Goal: Answer question/provide support: Answer question/provide support

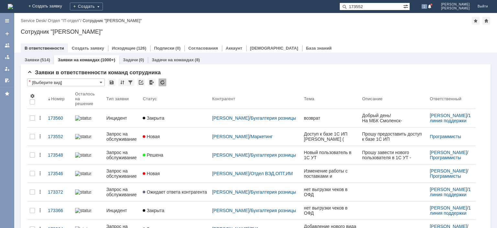
type input "173552"
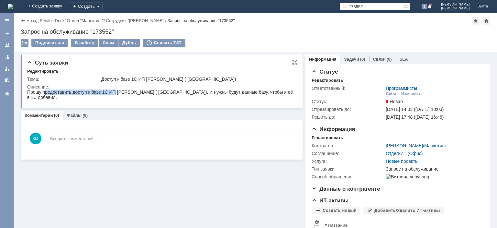
drag, startPoint x: 46, startPoint y: 93, endPoint x: 115, endPoint y: 92, distance: 68.3
click at [115, 92] on div "Прошу предоставить доступ к базе 1С ИП [PERSON_NAME] ( [GEOGRAPHIC_DATA]). И ну…" at bounding box center [160, 94] width 267 height 10
click at [150, 91] on div "Прошу предоставить доступ к базе 1С ИП [PERSON_NAME] ( [GEOGRAPHIC_DATA]). И ну…" at bounding box center [160, 94] width 267 height 10
drag, startPoint x: 202, startPoint y: 92, endPoint x: 246, endPoint y: 93, distance: 43.7
click at [246, 93] on div "Прошу предоставить доступ к базе 1С ИП [PERSON_NAME] ( [GEOGRAPHIC_DATA]). И ну…" at bounding box center [160, 94] width 267 height 10
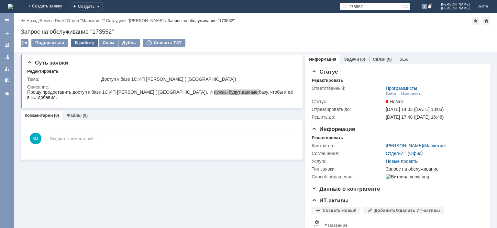
click at [79, 41] on div "В работу" at bounding box center [85, 43] width 28 height 8
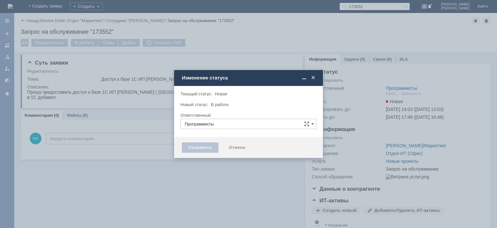
type input "[PERSON_NAME]"
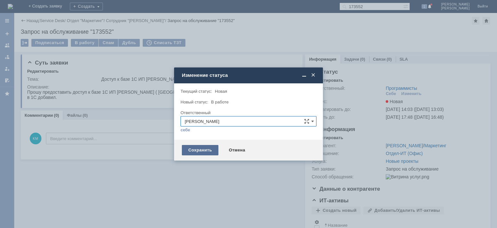
click at [201, 154] on div "Сохранить" at bounding box center [200, 150] width 37 height 10
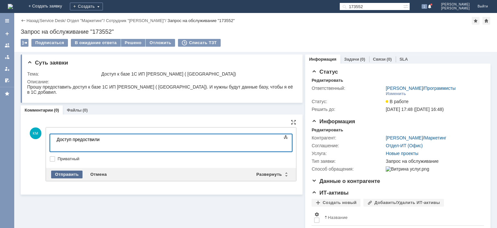
click at [66, 170] on div "Отправить" at bounding box center [66, 174] width 31 height 8
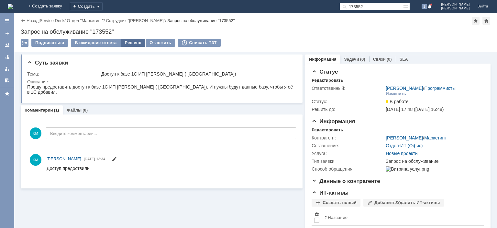
click at [131, 41] on div "Решено" at bounding box center [133, 43] width 25 height 8
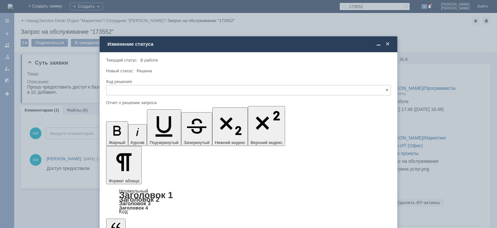
click at [144, 84] on div "Код решения" at bounding box center [248, 82] width 285 height 6
click at [138, 88] on input "text" at bounding box center [248, 90] width 285 height 10
click at [125, 134] on span "Решено" at bounding box center [248, 133] width 277 height 5
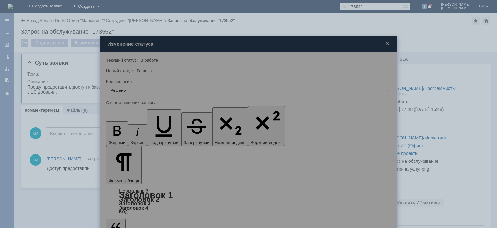
type input "Решено"
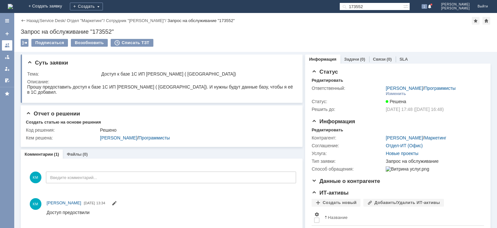
click at [7, 44] on div at bounding box center [7, 45] width 5 height 5
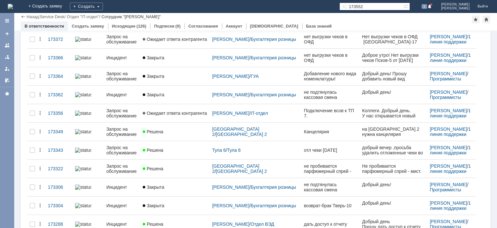
scroll to position [163, 0]
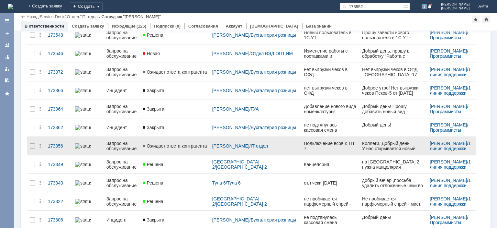
click at [123, 141] on div "Запрос на обслуживание" at bounding box center [122, 146] width 31 height 10
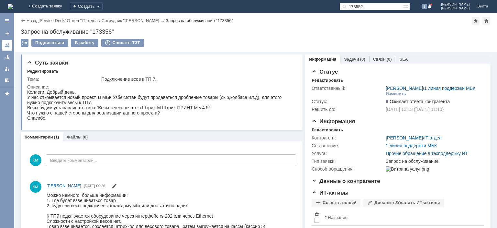
click at [6, 45] on div at bounding box center [7, 45] width 5 height 5
